Goal: Task Accomplishment & Management: Complete application form

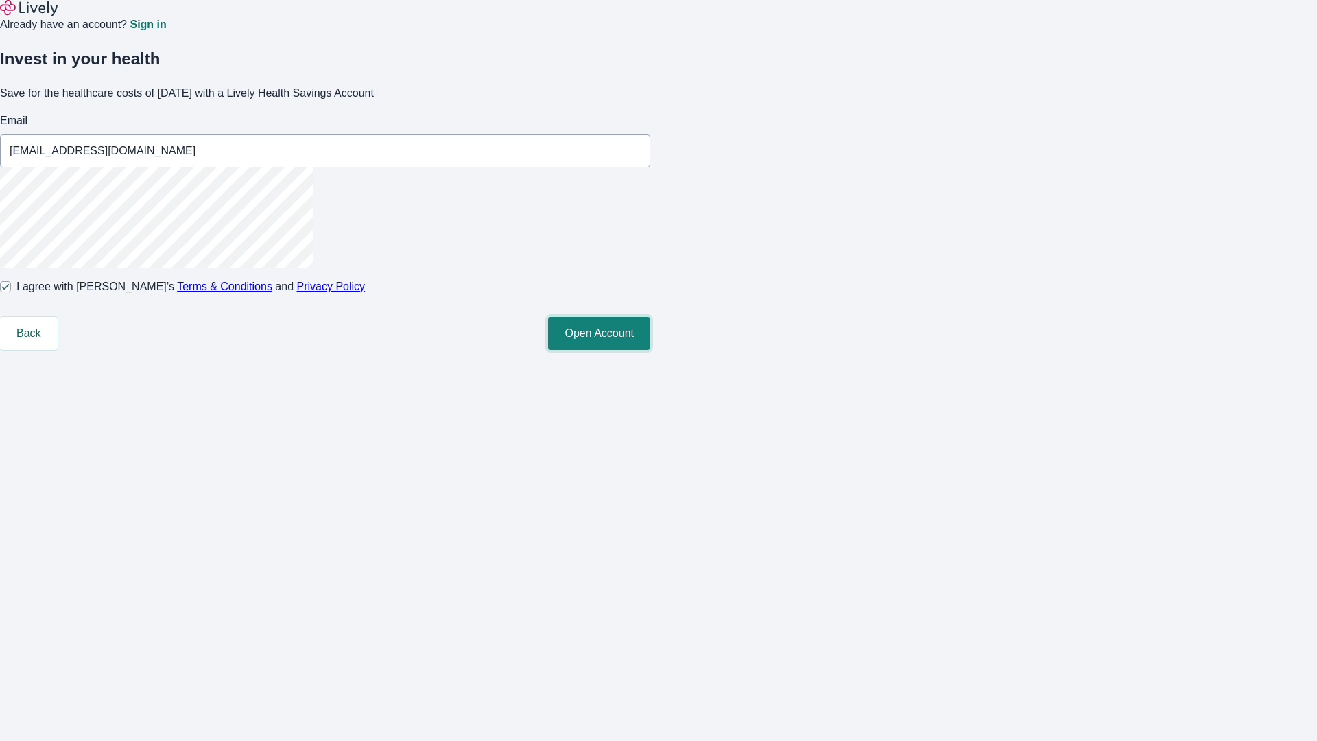
click at [650, 350] on button "Open Account" at bounding box center [599, 333] width 102 height 33
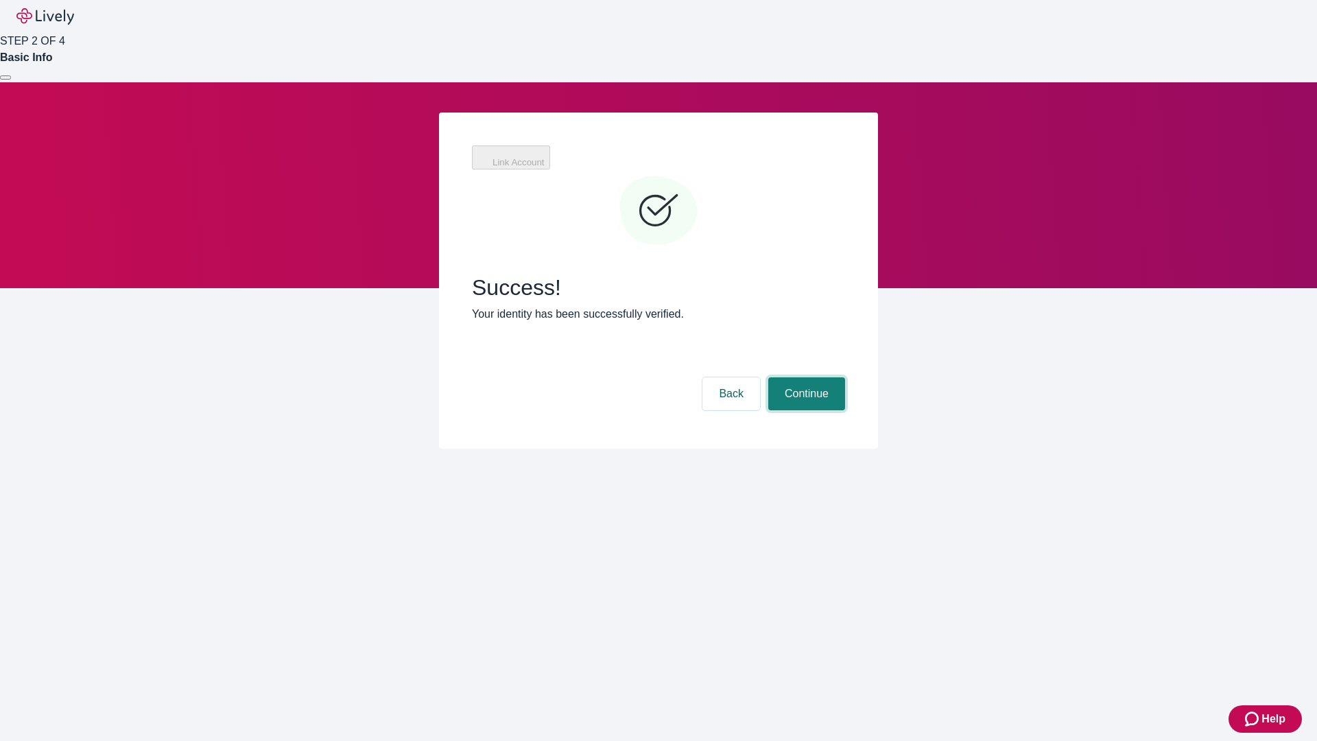
click at [804, 377] on button "Continue" at bounding box center [806, 393] width 77 height 33
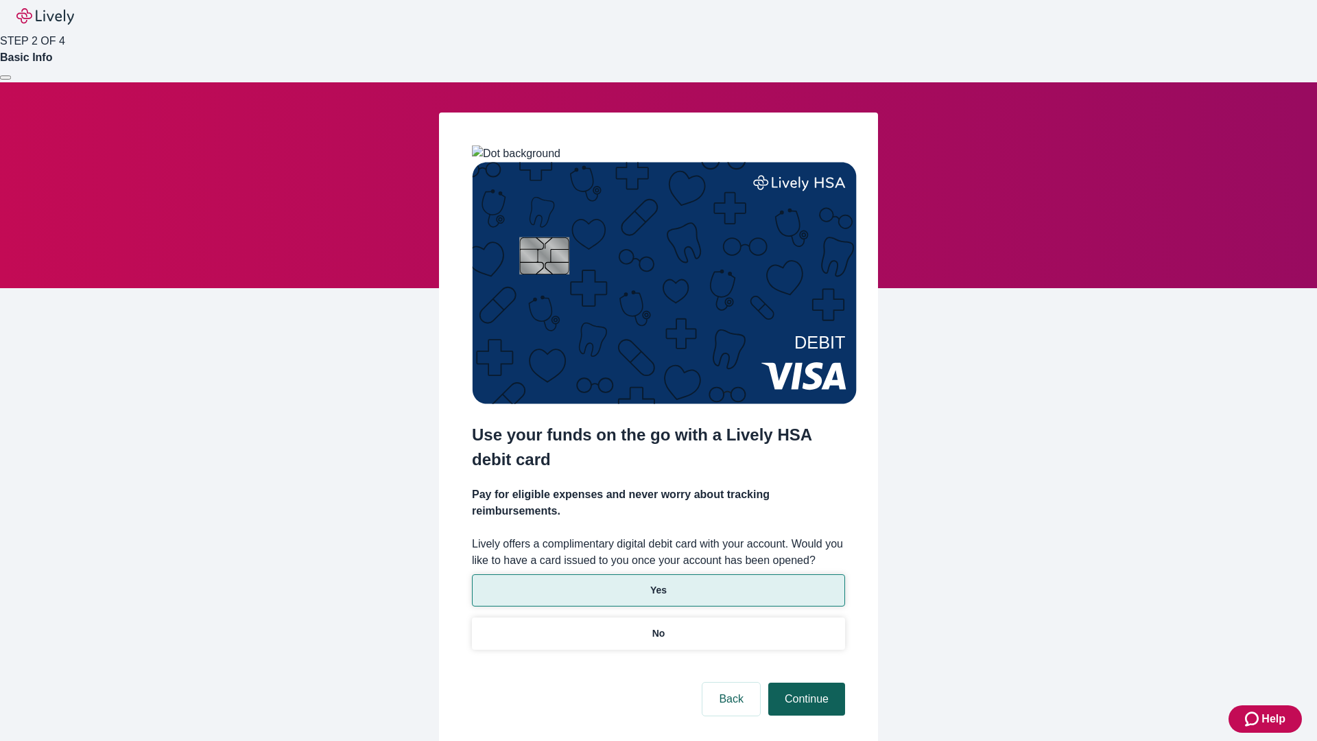
click at [658, 583] on p "Yes" at bounding box center [658, 590] width 16 height 14
click at [804, 682] on button "Continue" at bounding box center [806, 698] width 77 height 33
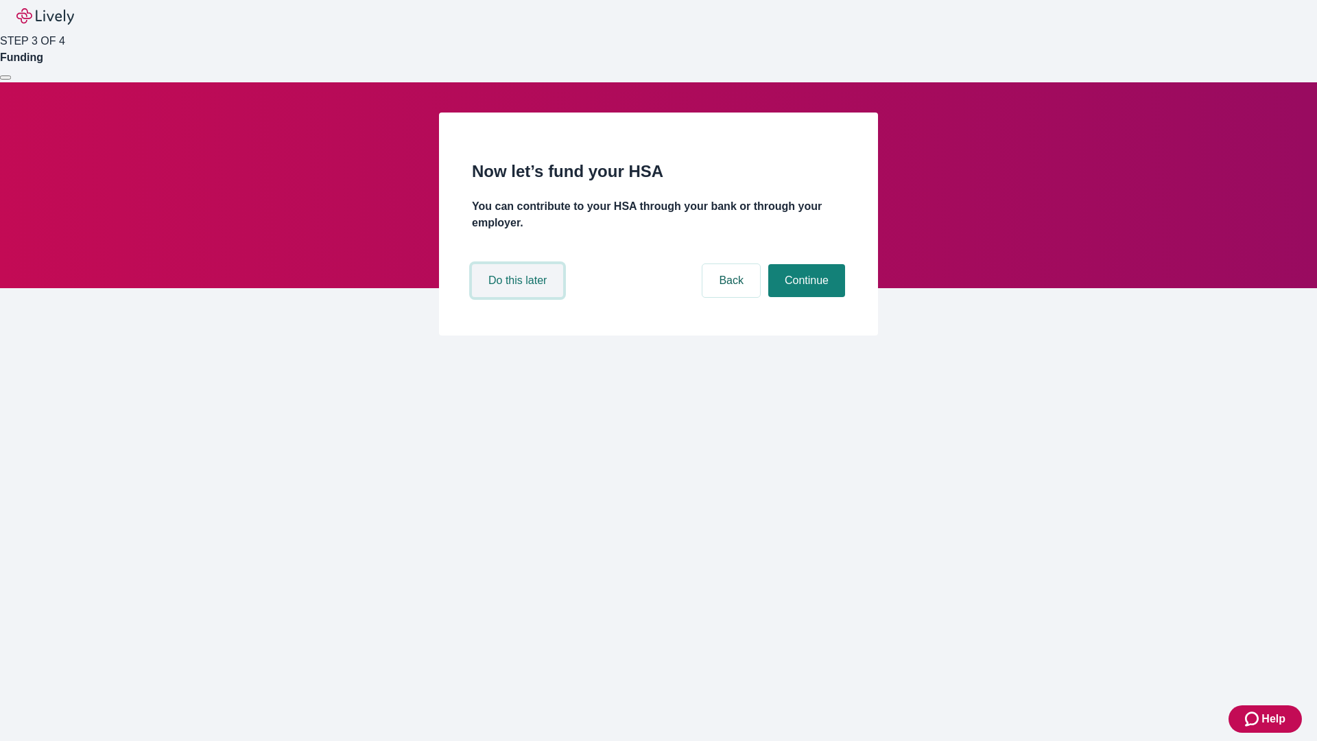
click at [519, 297] on button "Do this later" at bounding box center [517, 280] width 91 height 33
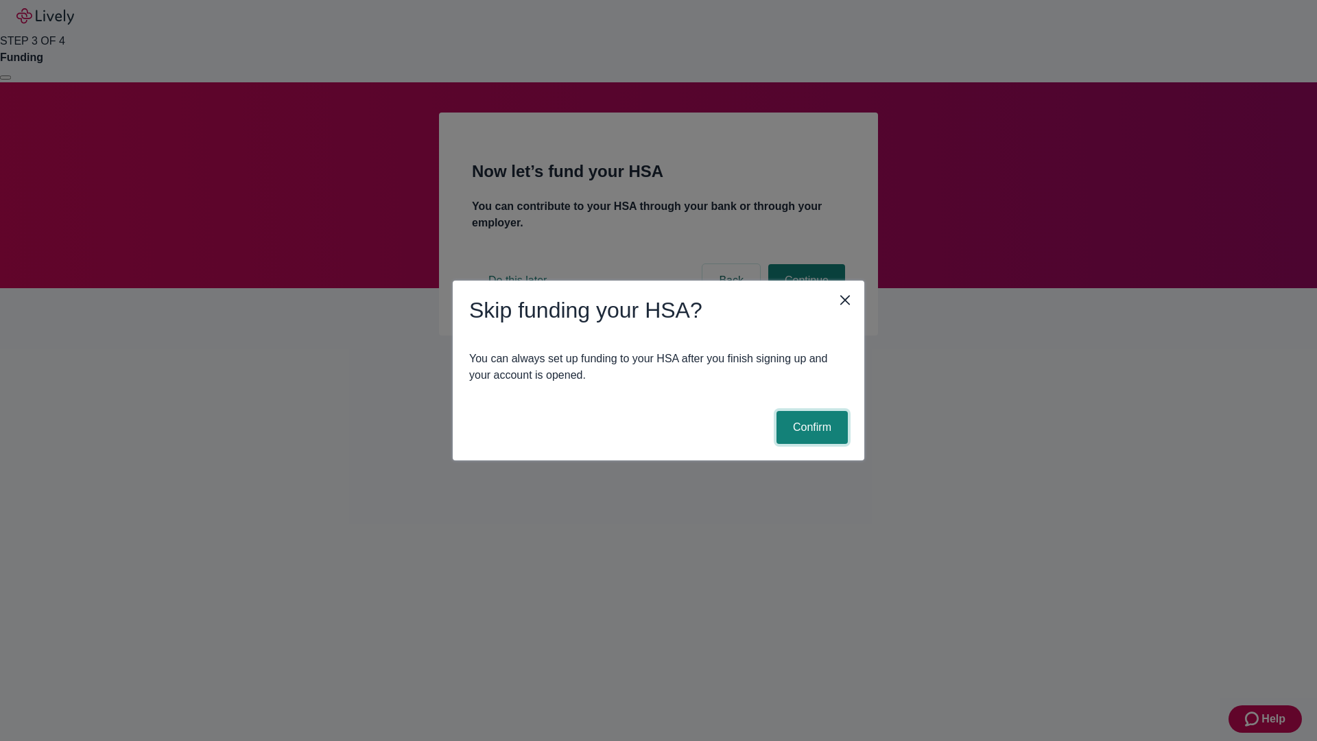
click at [810, 427] on button "Confirm" at bounding box center [811, 427] width 71 height 33
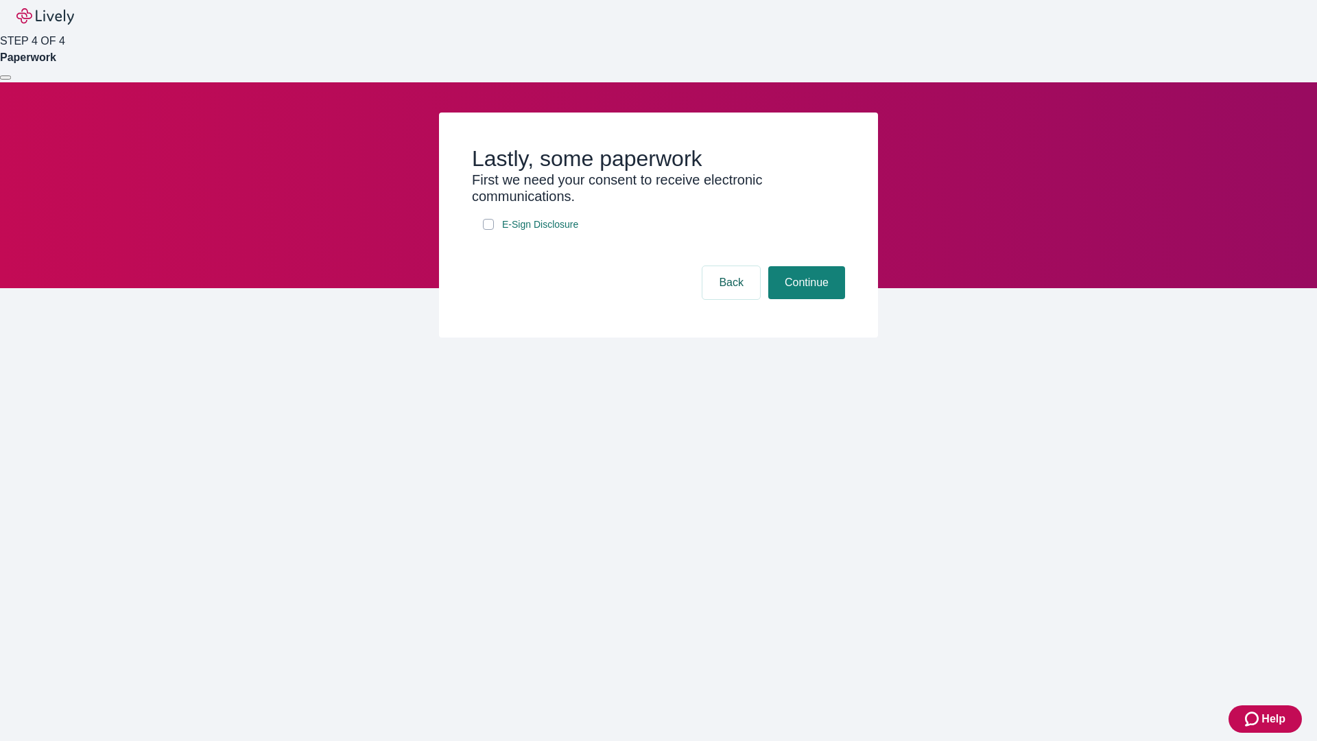
click at [488, 230] on input "E-Sign Disclosure" at bounding box center [488, 224] width 11 height 11
checkbox input "true"
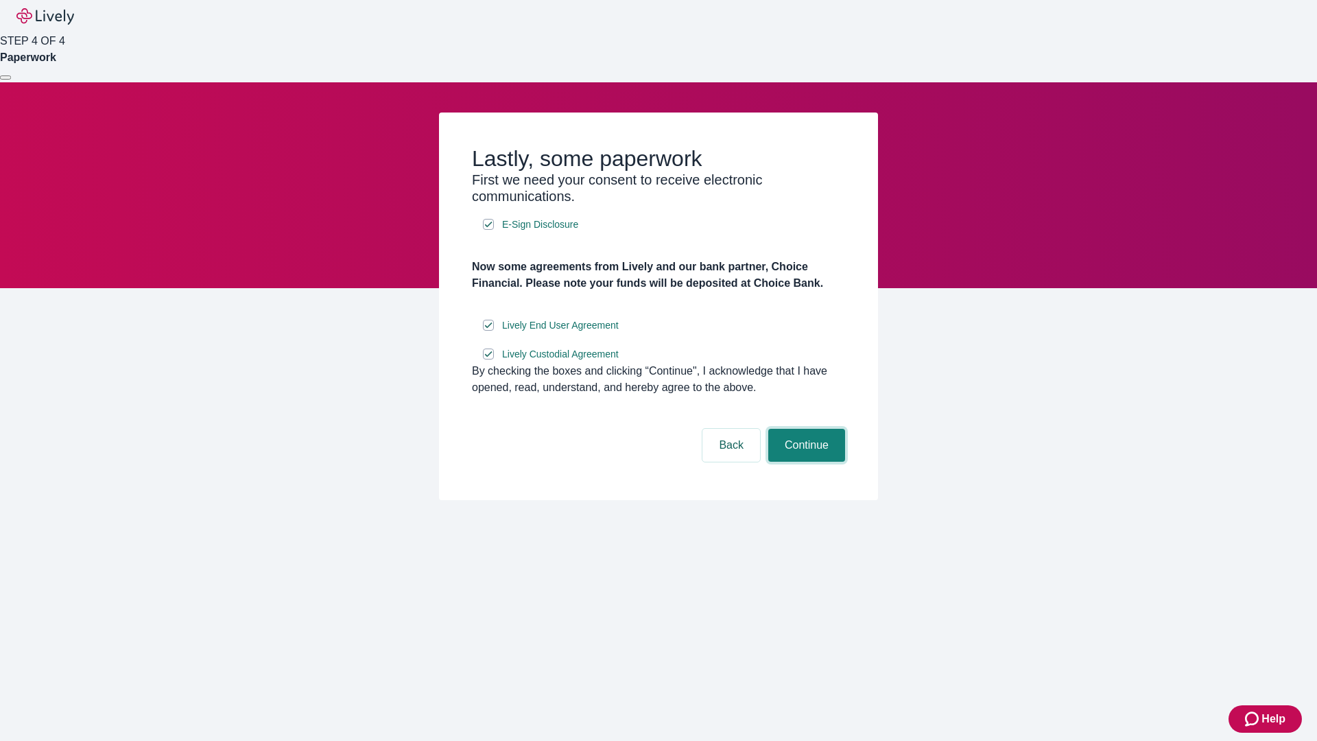
click at [804, 462] on button "Continue" at bounding box center [806, 445] width 77 height 33
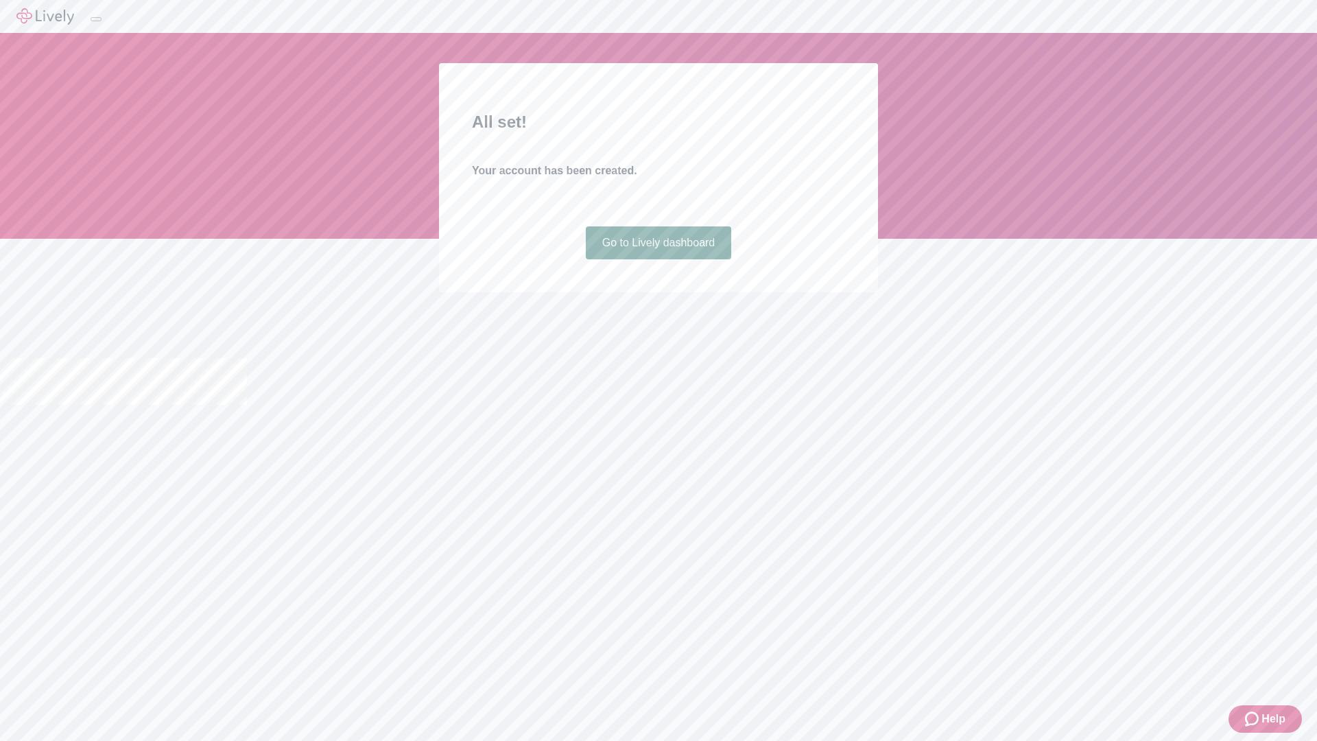
click at [658, 259] on link "Go to Lively dashboard" at bounding box center [659, 242] width 146 height 33
